Goal: Check status: Check status

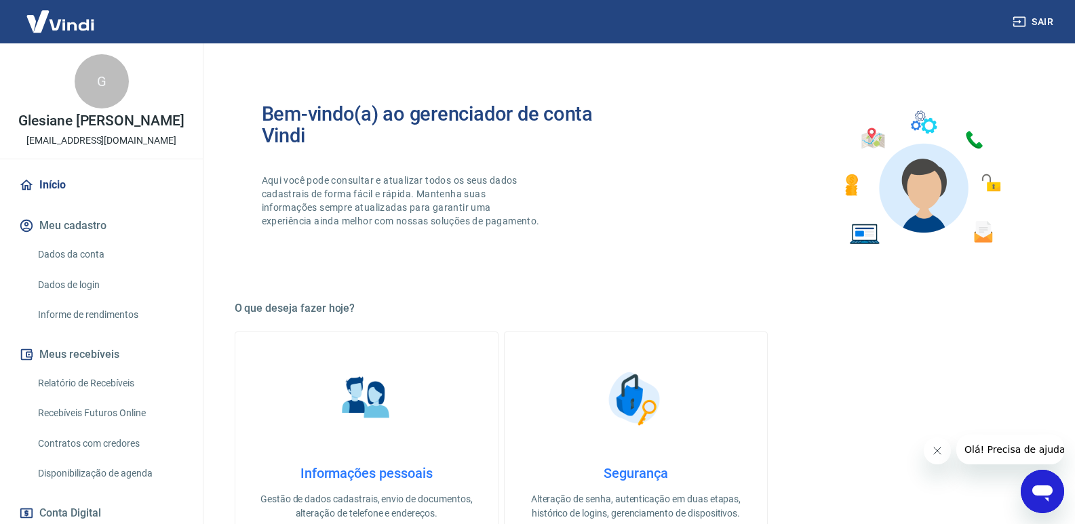
click at [96, 132] on div "G Glesiane Durante Soares contato@ahazeoficial.com.br" at bounding box center [101, 100] width 203 height 115
click at [102, 245] on link "Dados da conta" at bounding box center [110, 255] width 154 height 28
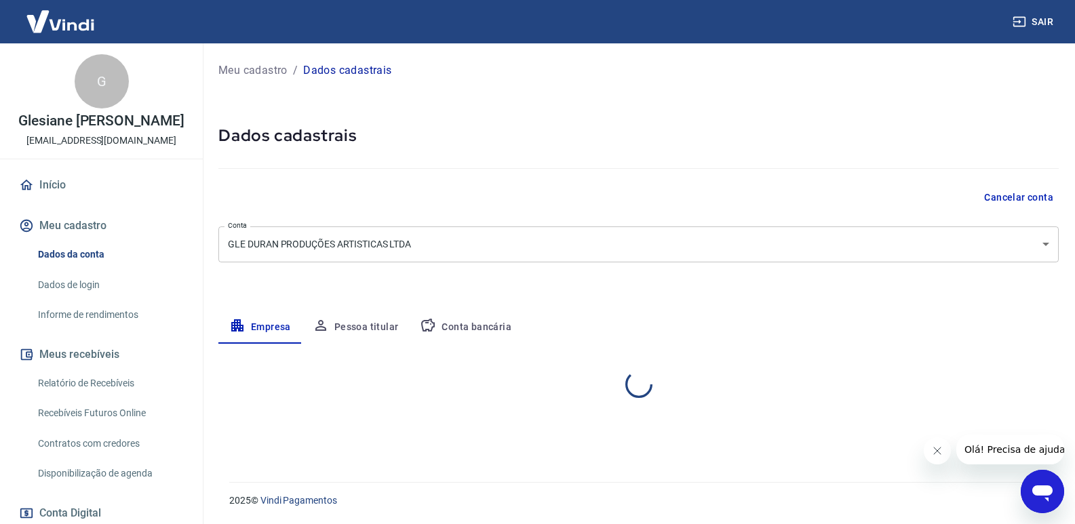
select select "RS"
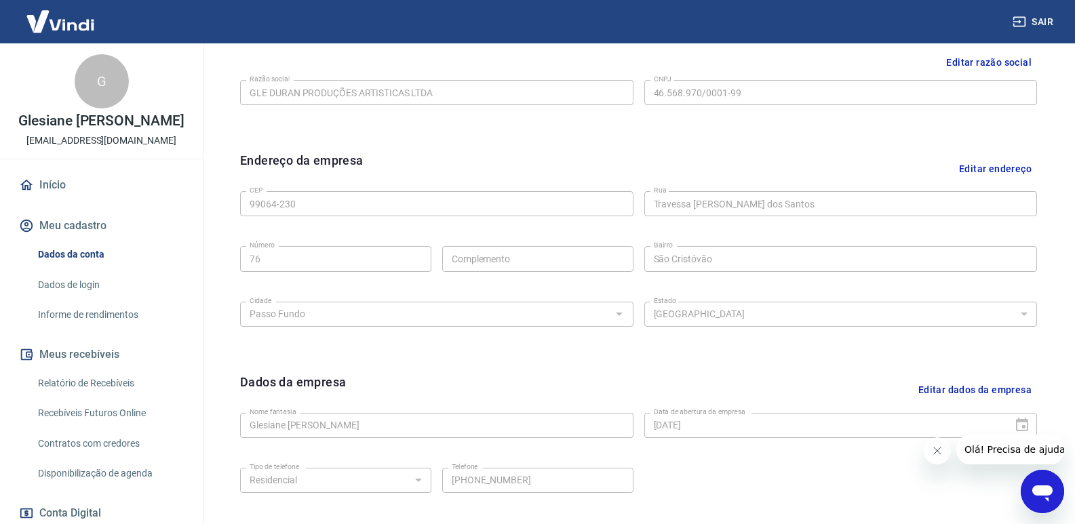
scroll to position [318, 0]
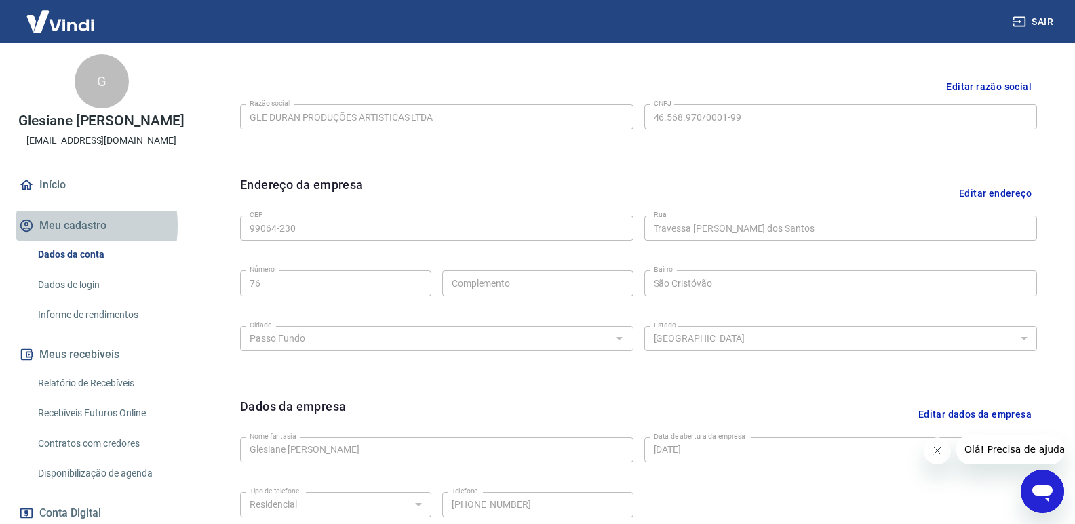
click at [56, 226] on button "Meu cadastro" at bounding box center [101, 226] width 170 height 30
click at [77, 256] on link "Dados da conta" at bounding box center [110, 255] width 154 height 28
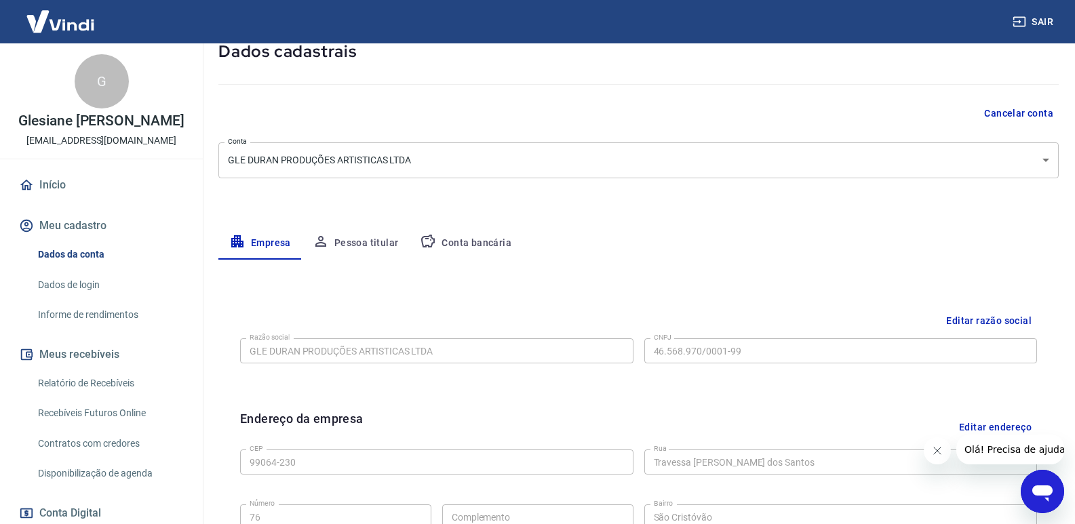
scroll to position [47, 0]
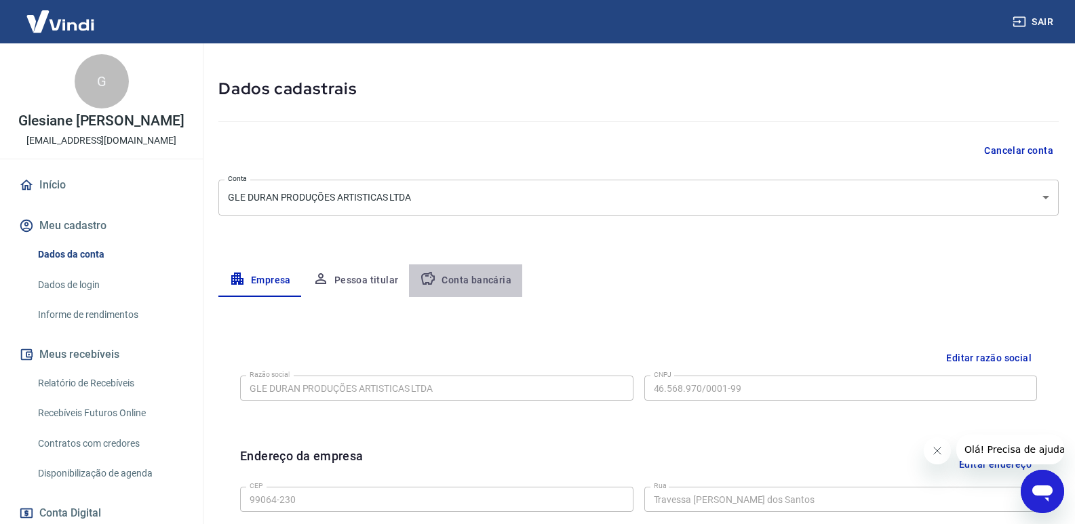
click at [484, 286] on button "Conta bancária" at bounding box center [465, 280] width 113 height 33
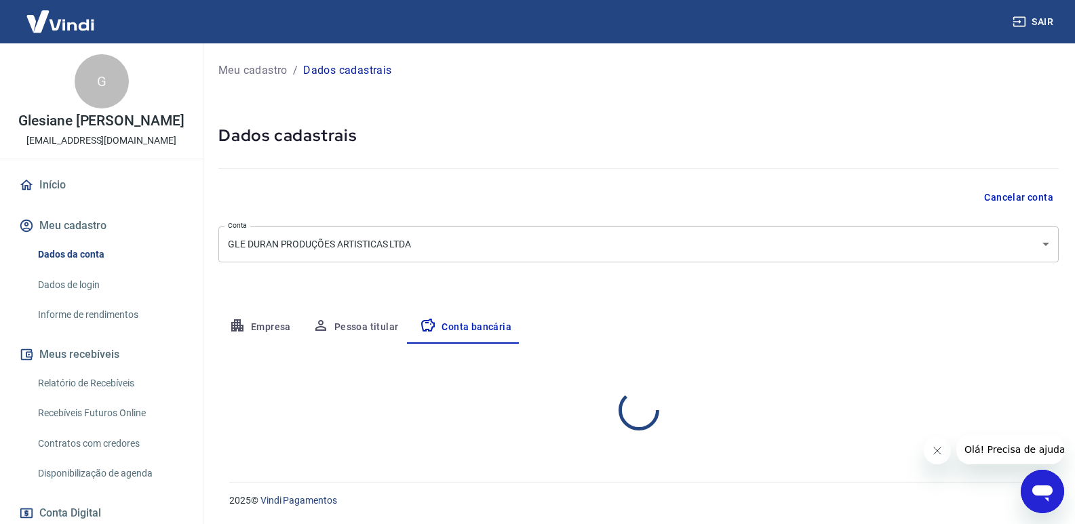
scroll to position [0, 0]
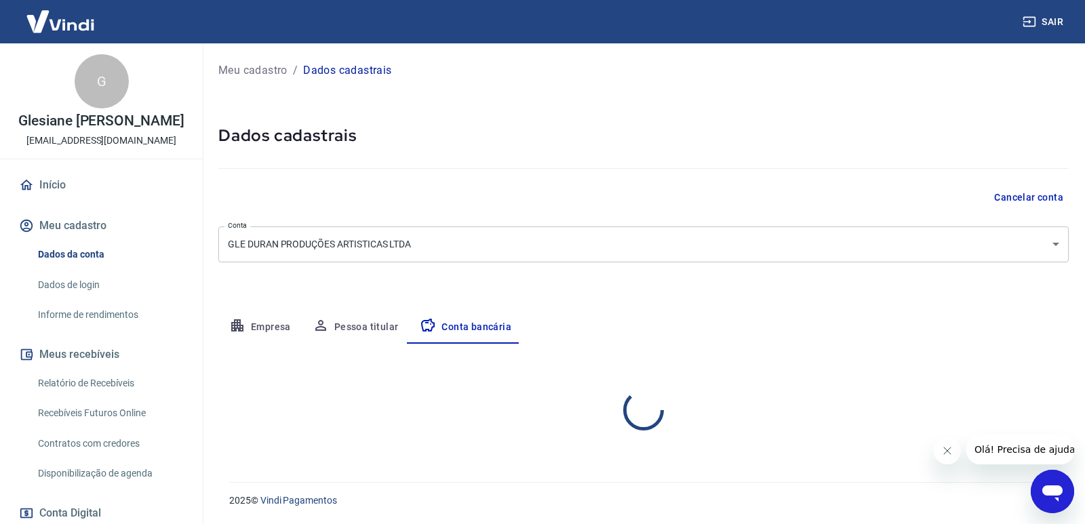
select select "1"
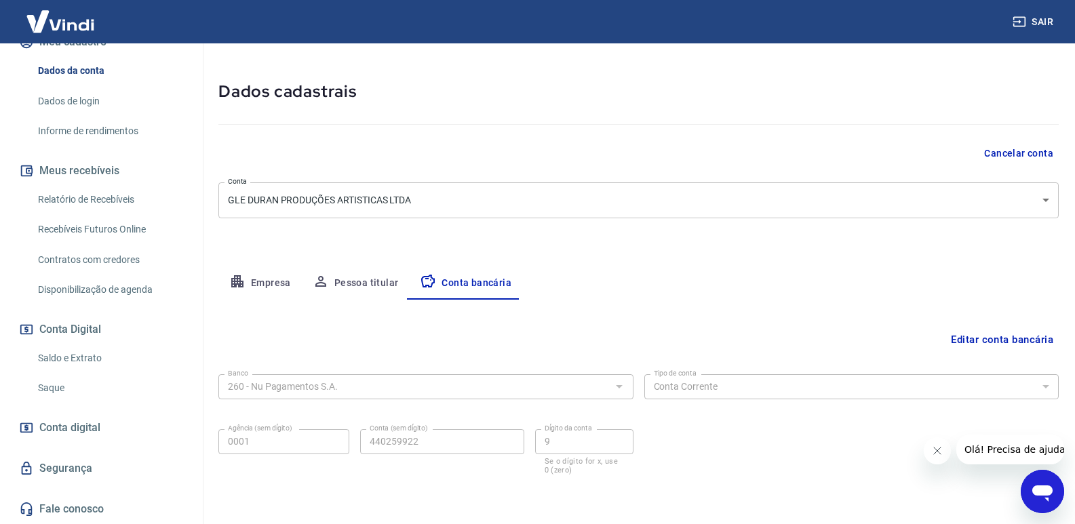
scroll to position [68, 0]
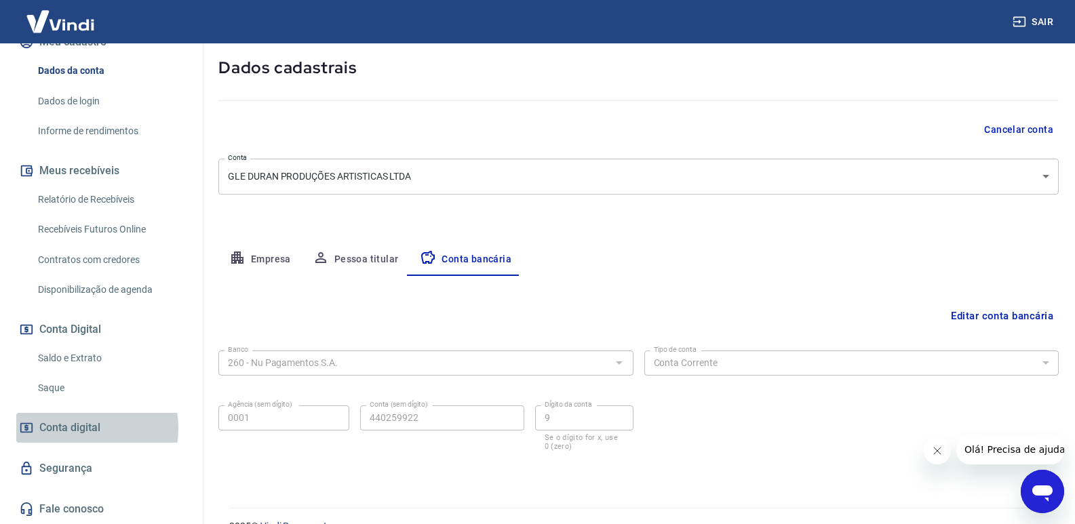
click at [81, 428] on span "Conta digital" at bounding box center [69, 427] width 61 height 19
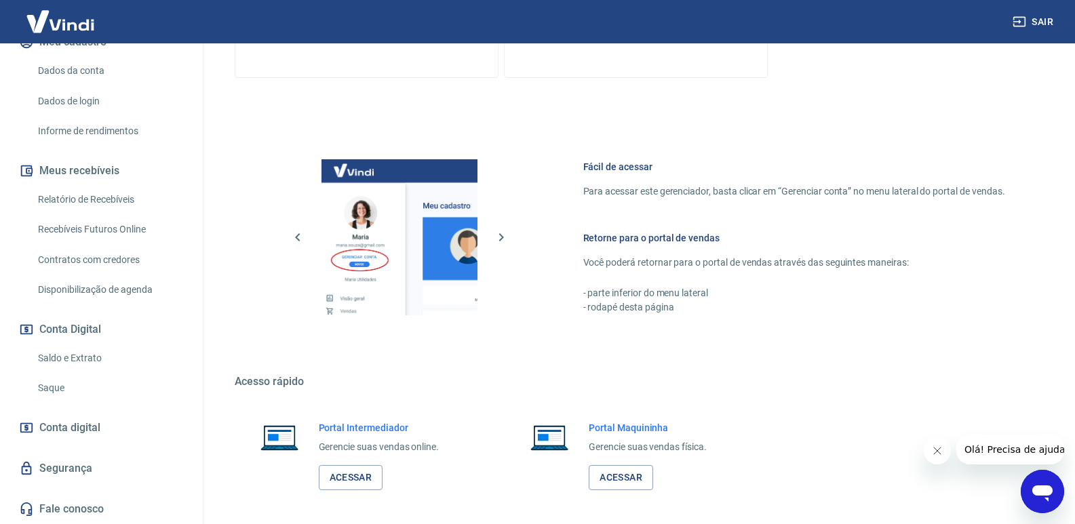
scroll to position [533, 0]
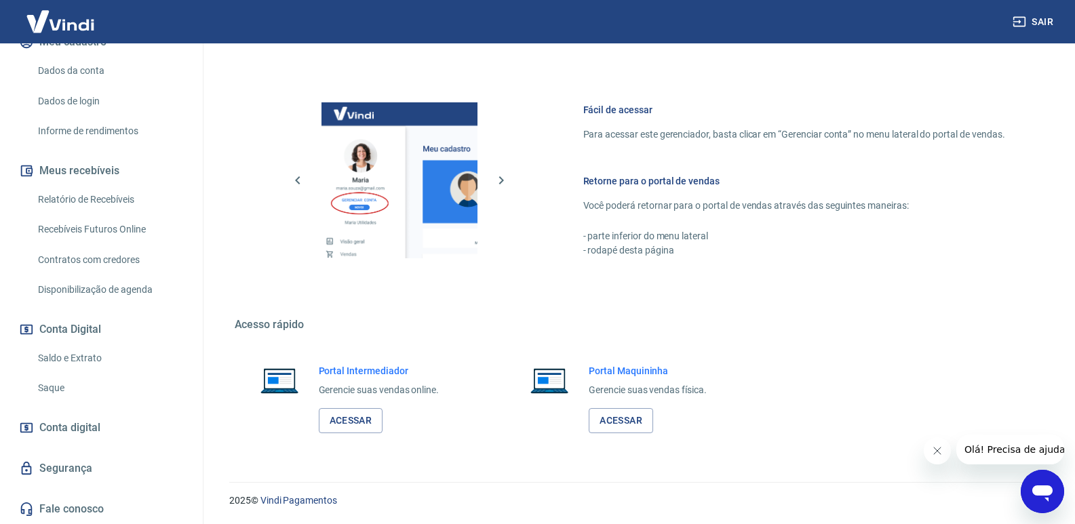
click at [47, 18] on img at bounding box center [60, 21] width 88 height 41
click at [636, 415] on link "Acessar" at bounding box center [620, 420] width 64 height 25
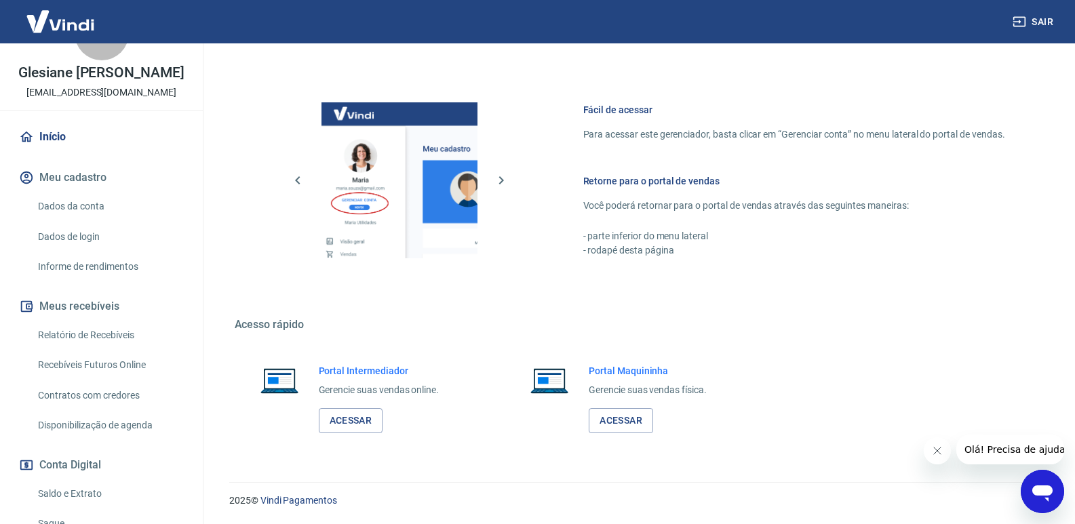
scroll to position [0, 0]
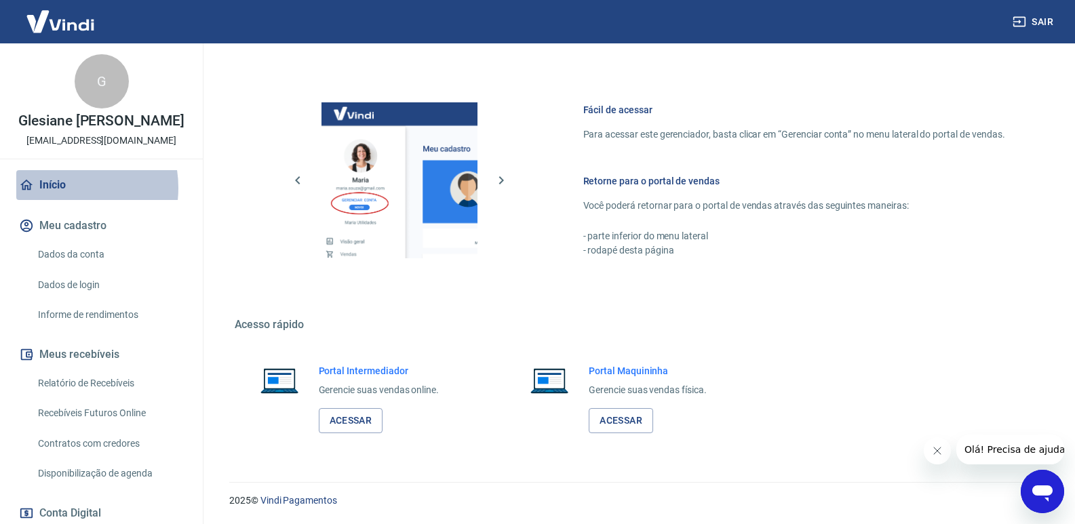
click at [58, 188] on link "Início" at bounding box center [101, 185] width 170 height 30
click at [48, 177] on link "Início" at bounding box center [101, 185] width 170 height 30
click at [95, 83] on div "G" at bounding box center [102, 81] width 54 height 54
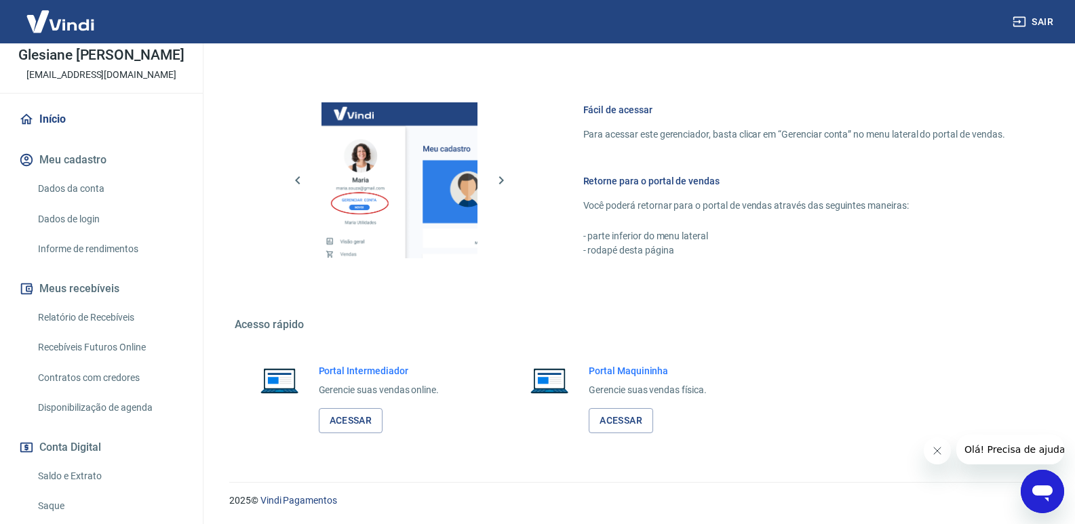
scroll to position [184, 0]
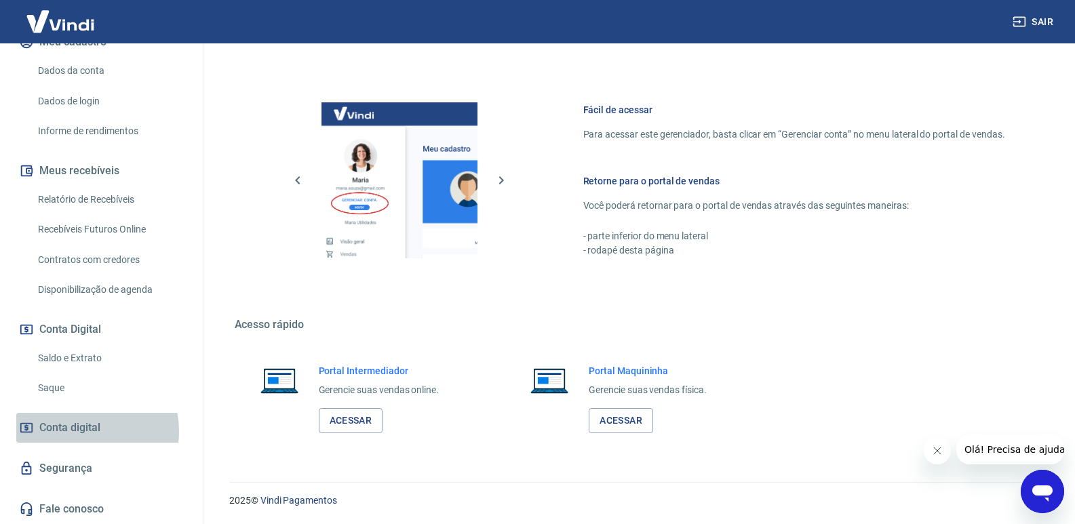
click at [81, 430] on span "Conta digital" at bounding box center [69, 427] width 61 height 19
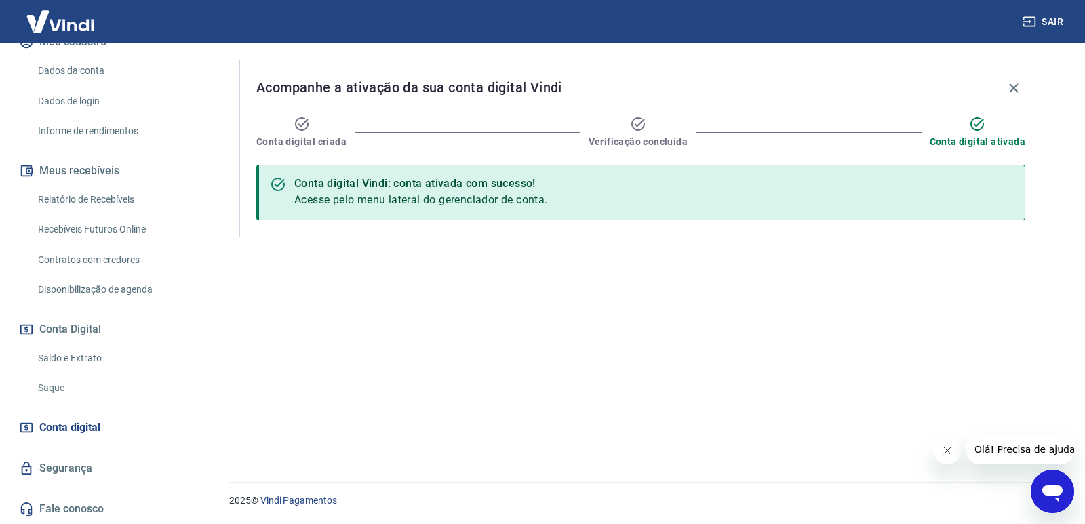
click at [109, 351] on link "Saldo e Extrato" at bounding box center [110, 358] width 154 height 28
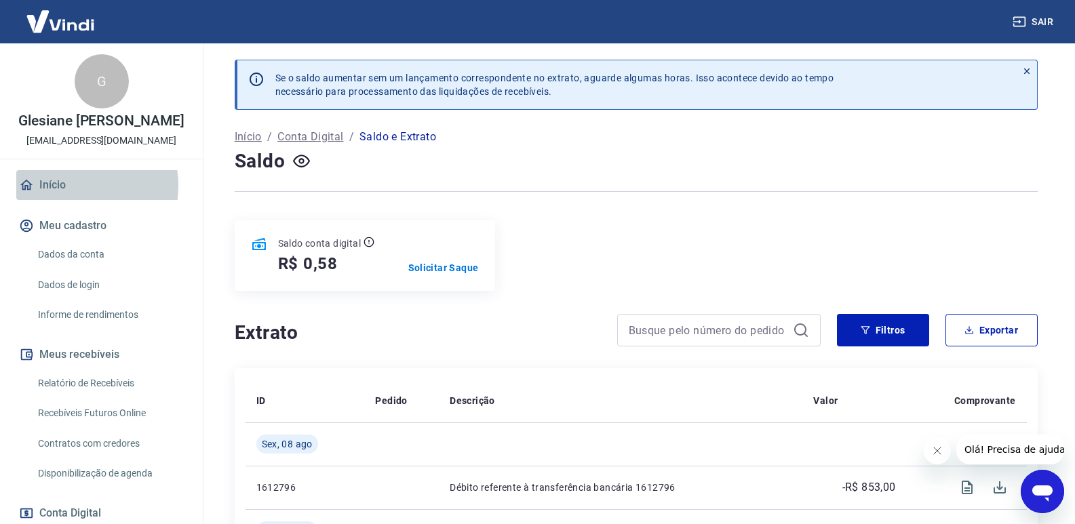
click at [68, 185] on link "Início" at bounding box center [101, 185] width 170 height 30
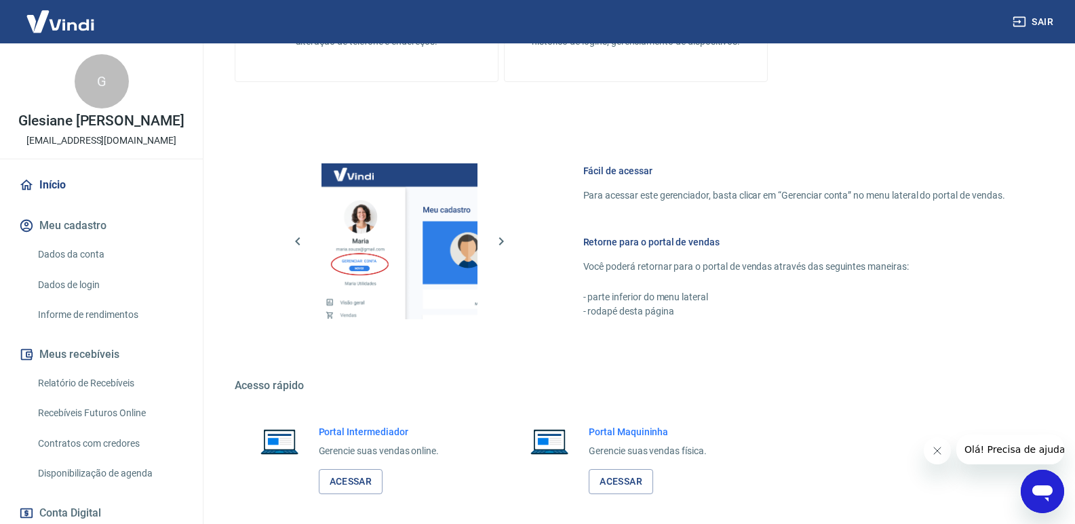
scroll to position [533, 0]
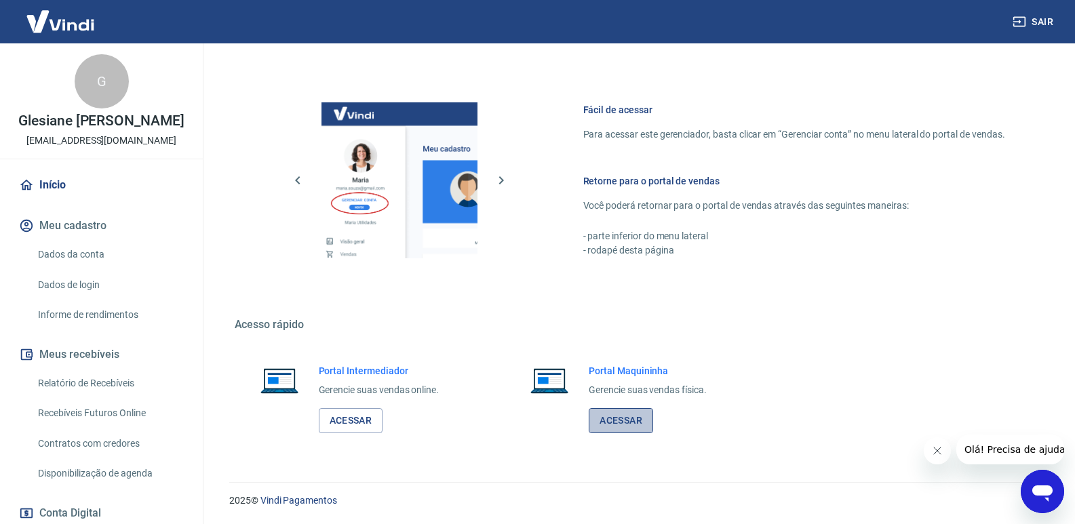
click at [623, 418] on link "Acessar" at bounding box center [620, 420] width 64 height 25
click at [360, 421] on link "Acessar" at bounding box center [351, 420] width 64 height 25
